Goal: Task Accomplishment & Management: Complete application form

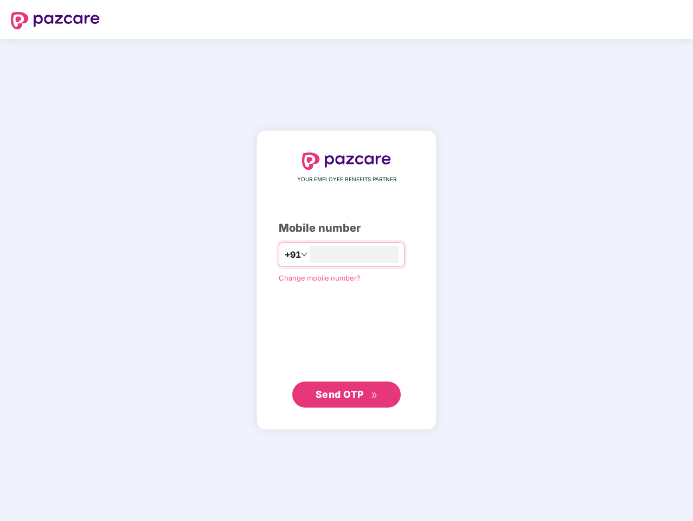
click at [347, 260] on input "number" at bounding box center [354, 254] width 89 height 17
click at [55, 21] on img at bounding box center [55, 20] width 89 height 17
click at [285, 254] on span "+91" at bounding box center [293, 255] width 16 height 14
click at [347, 394] on span "Send OTP" at bounding box center [340, 393] width 48 height 11
